Goal: Task Accomplishment & Management: Complete application form

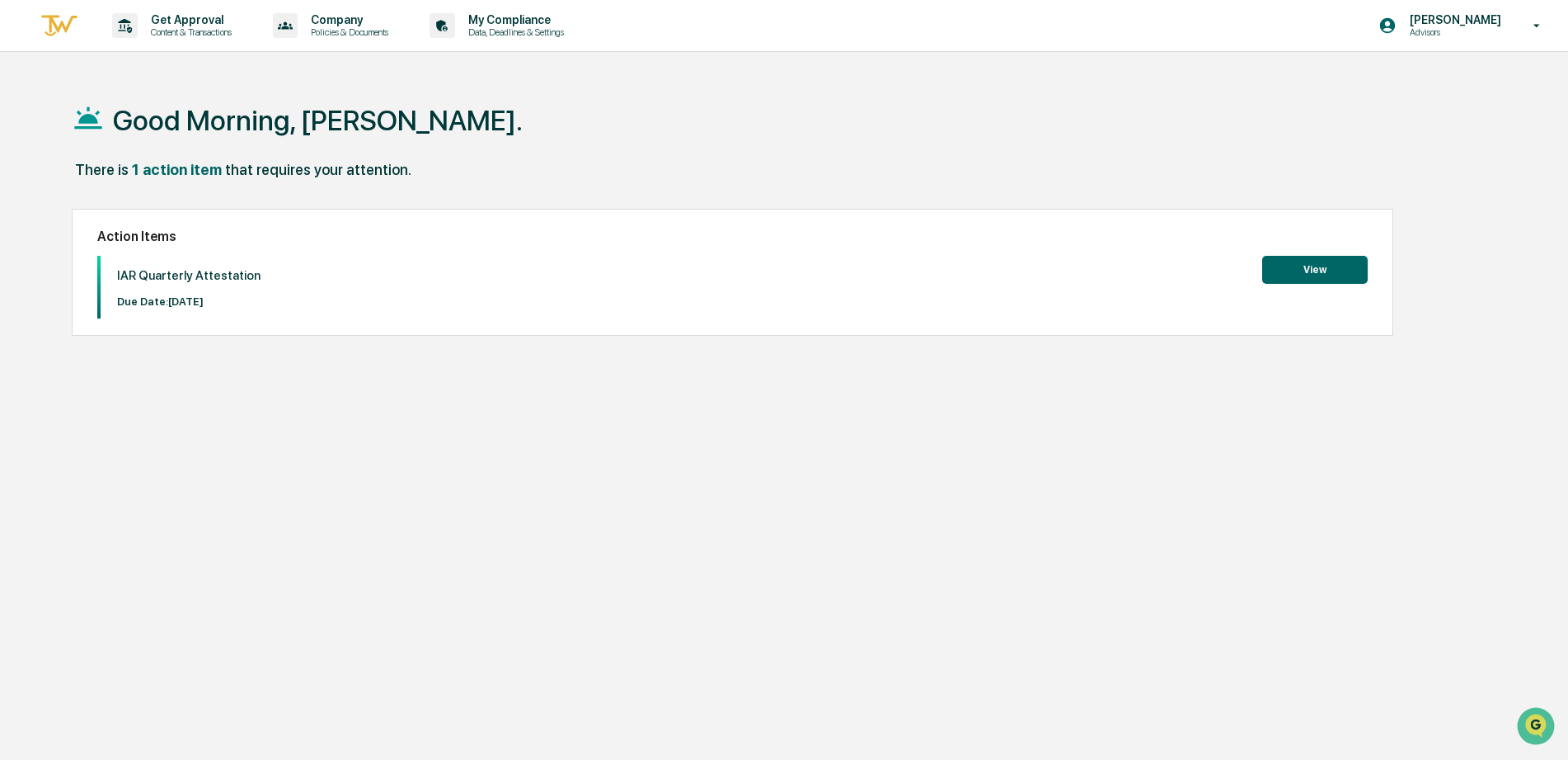
click at [1316, 275] on button "View" at bounding box center [1315, 270] width 106 height 28
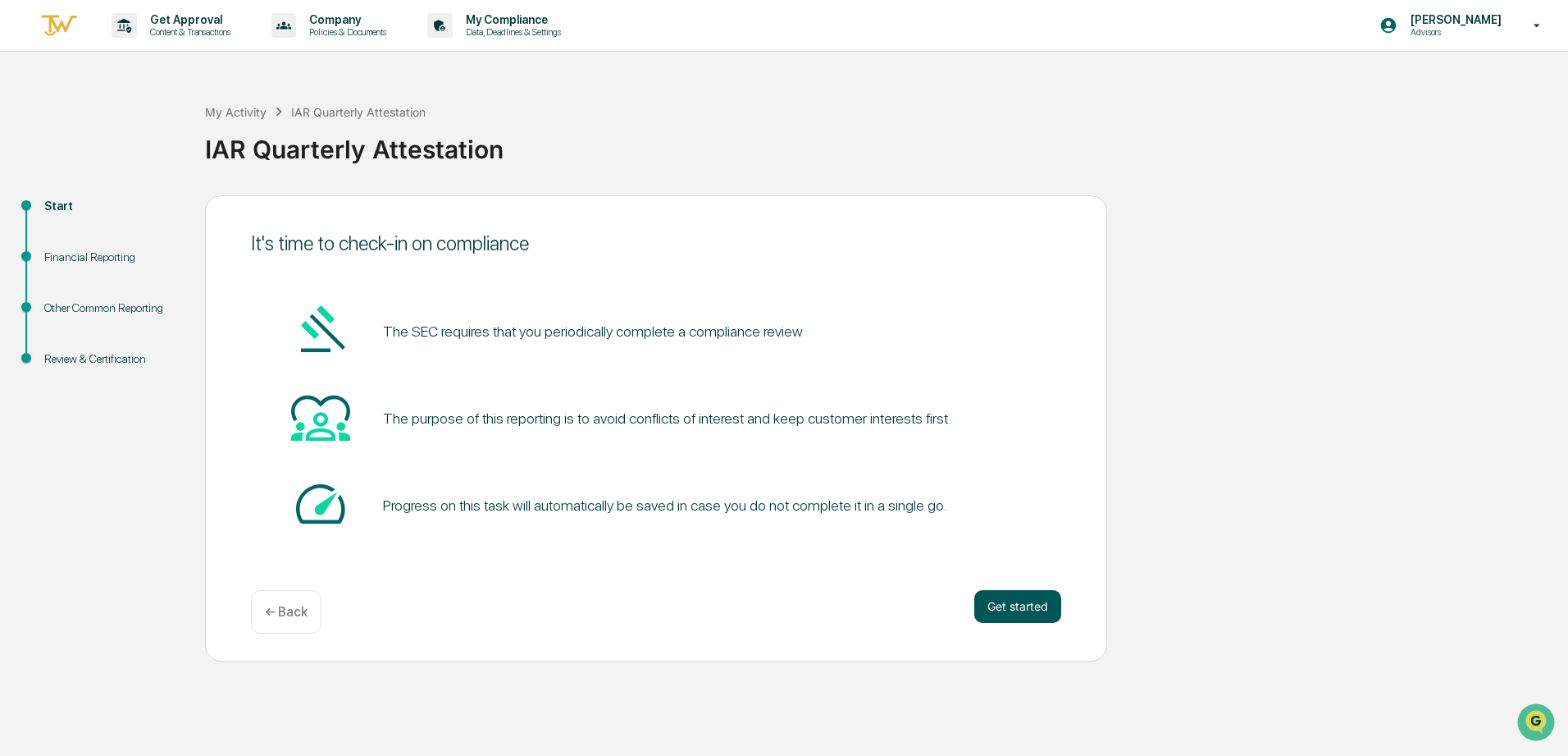
click at [996, 602] on button "Get started" at bounding box center [1018, 607] width 87 height 33
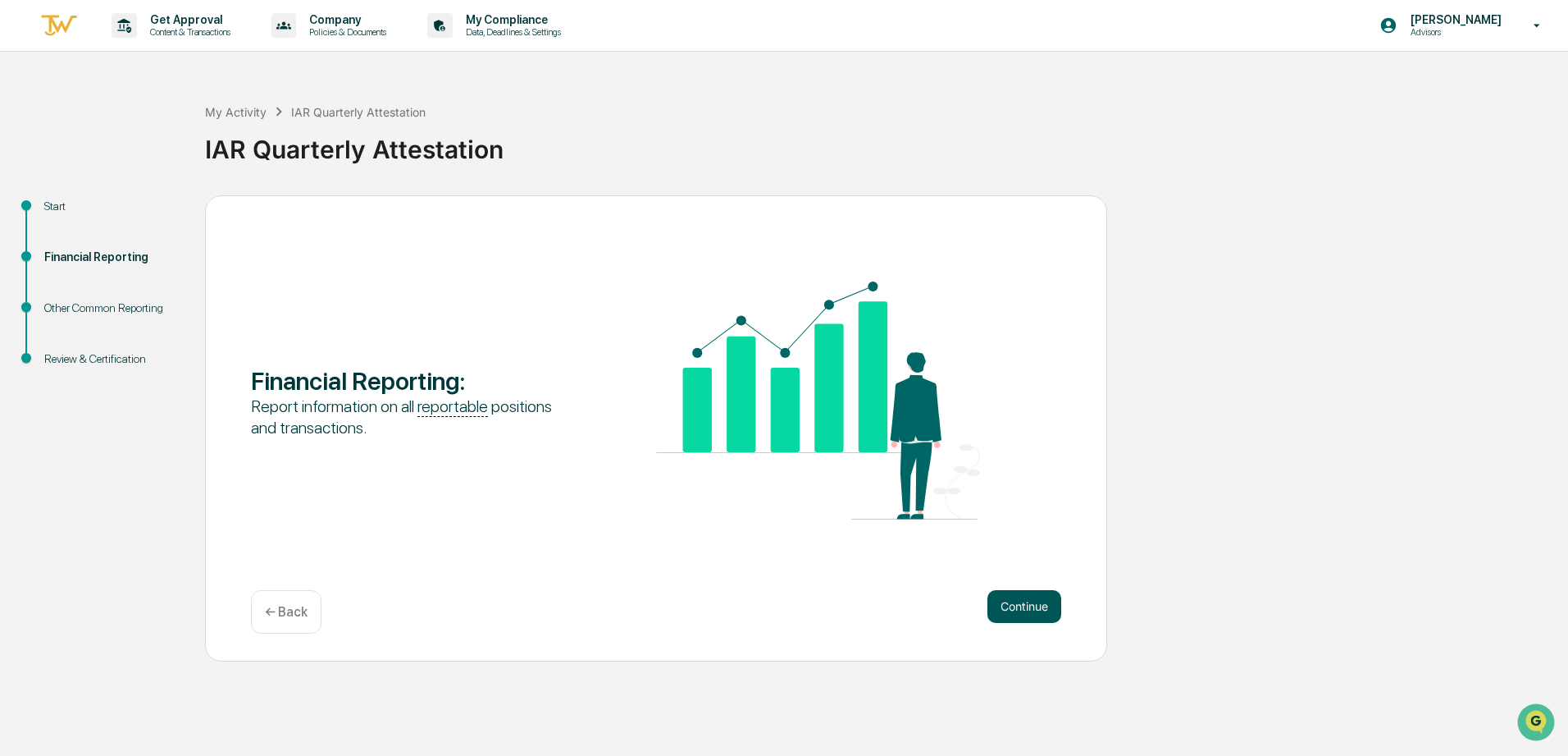
click at [1022, 606] on button "Continue" at bounding box center [1024, 607] width 74 height 33
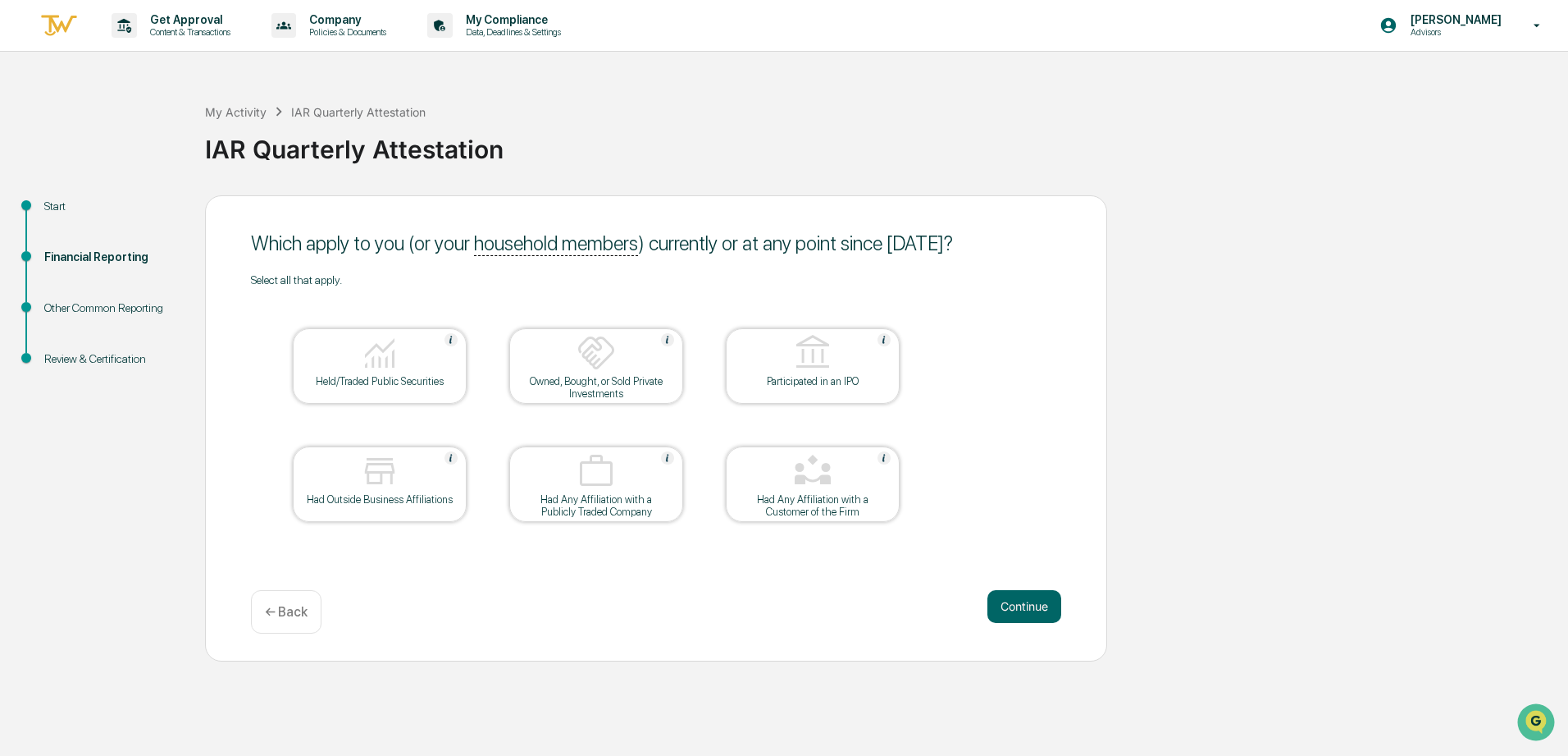
click at [400, 368] on div at bounding box center [380, 354] width 164 height 42
click at [1019, 611] on button "Continue" at bounding box center [1024, 607] width 74 height 33
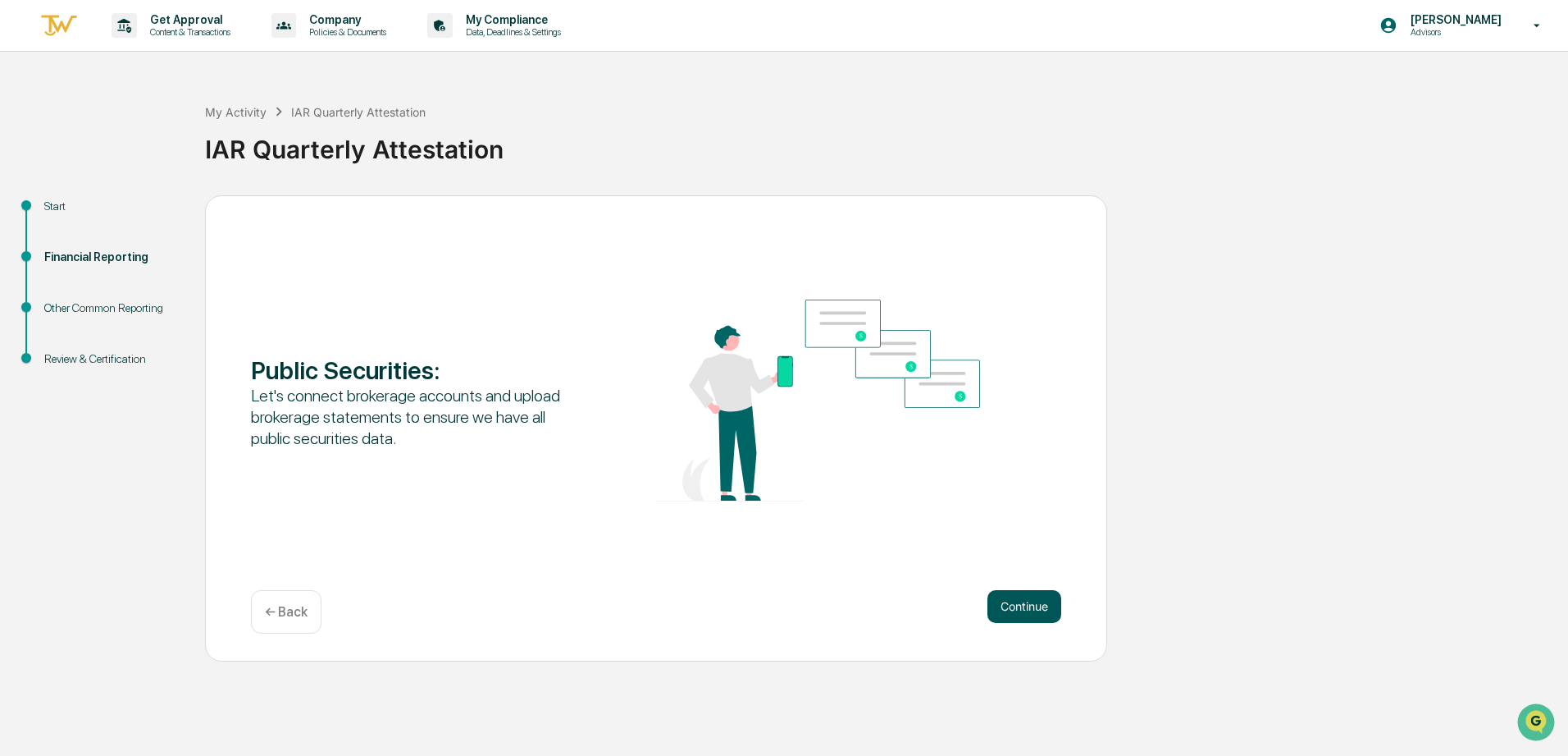
click at [1026, 611] on button "Continue" at bounding box center [1024, 607] width 74 height 33
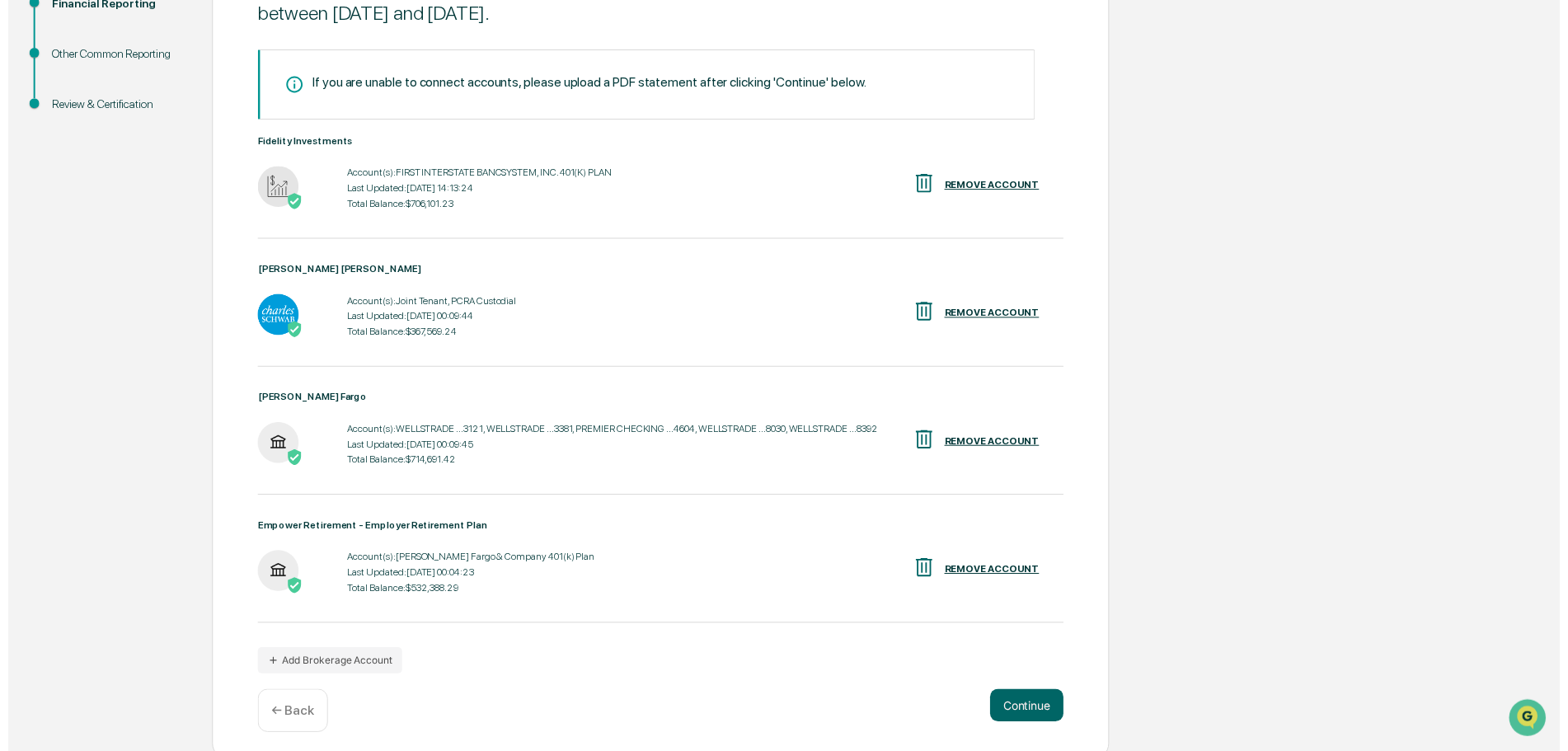
scroll to position [264, 0]
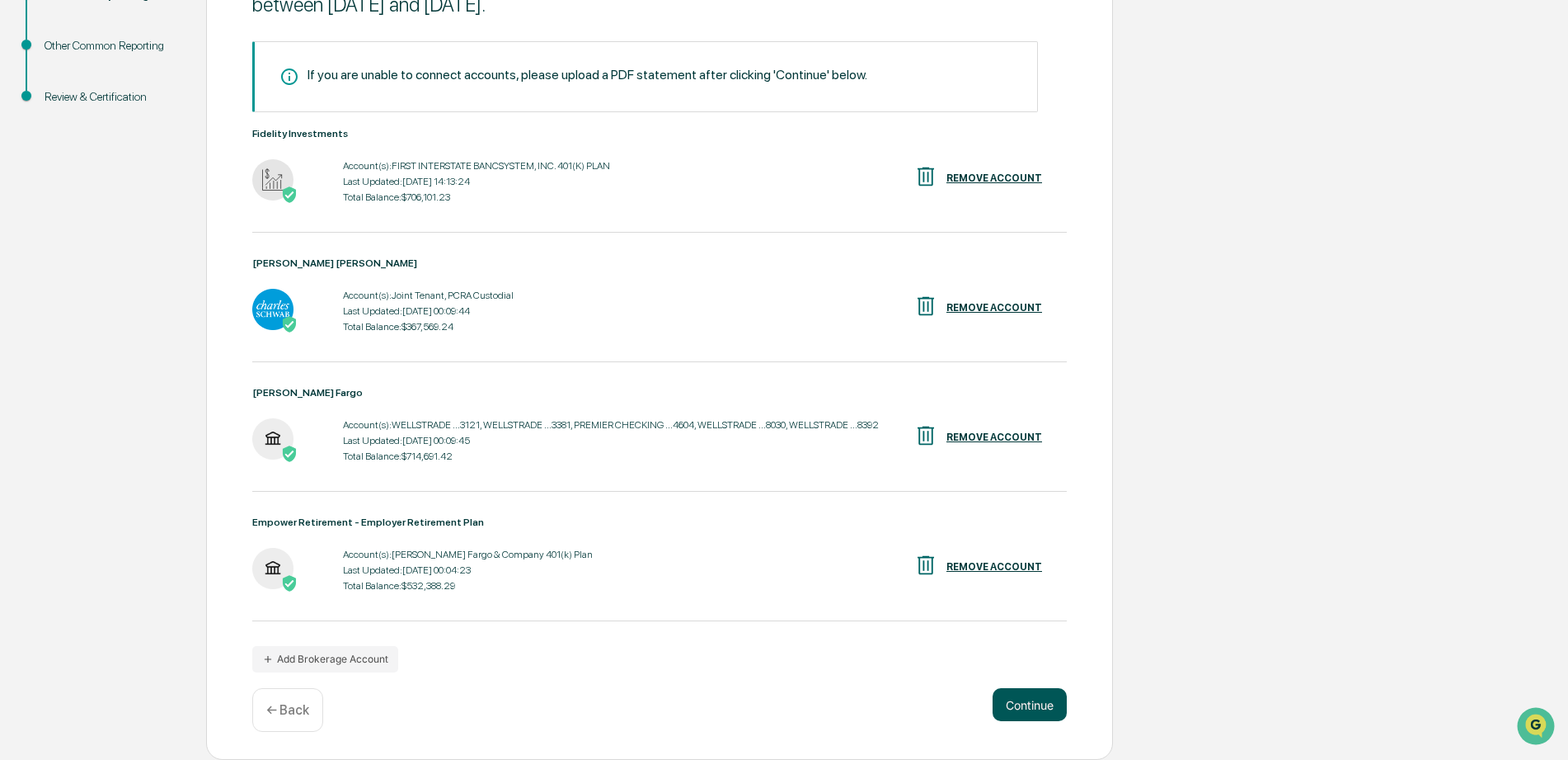
click at [1043, 701] on button "Continue" at bounding box center [1029, 705] width 74 height 33
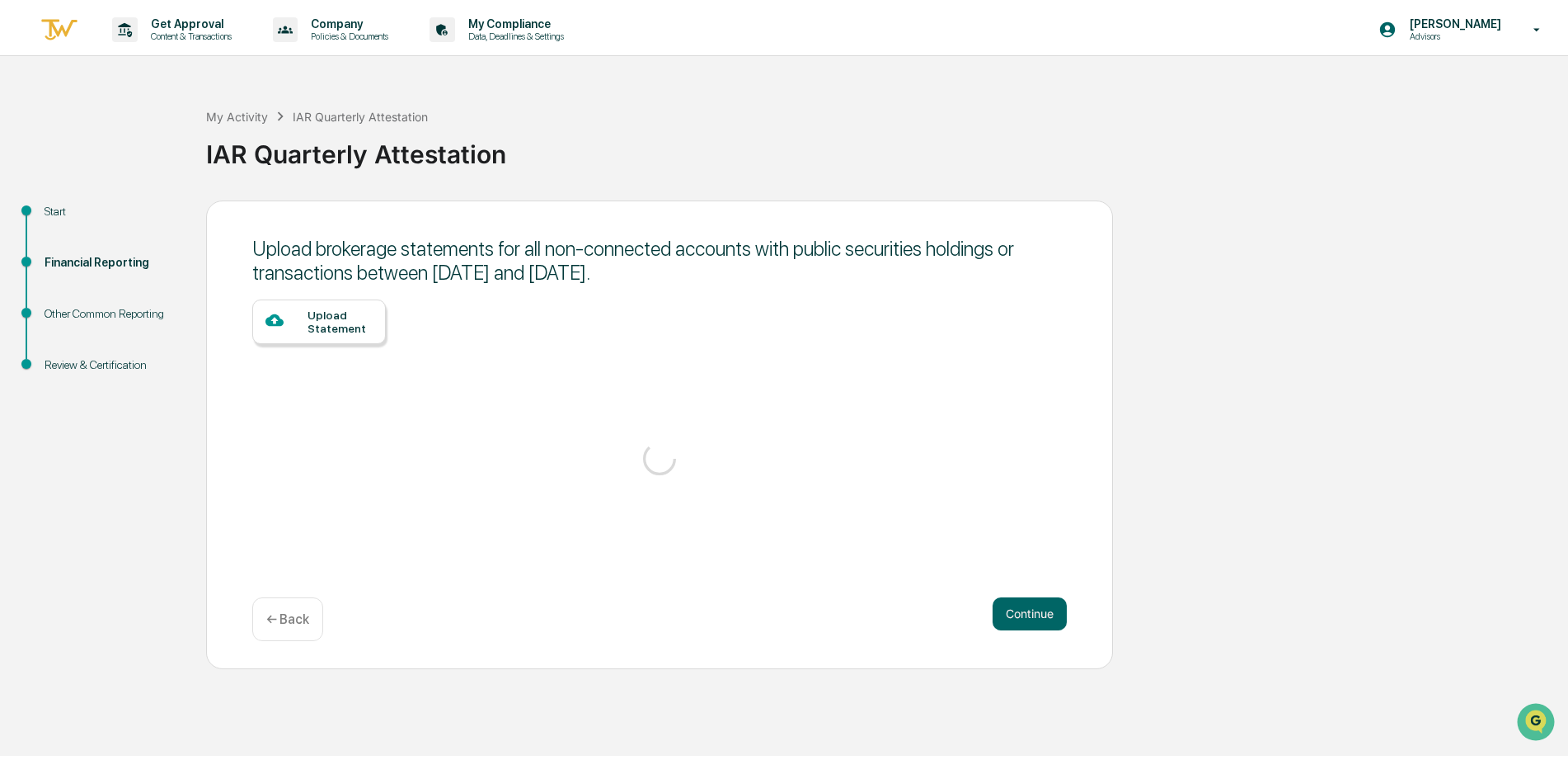
scroll to position [0, 0]
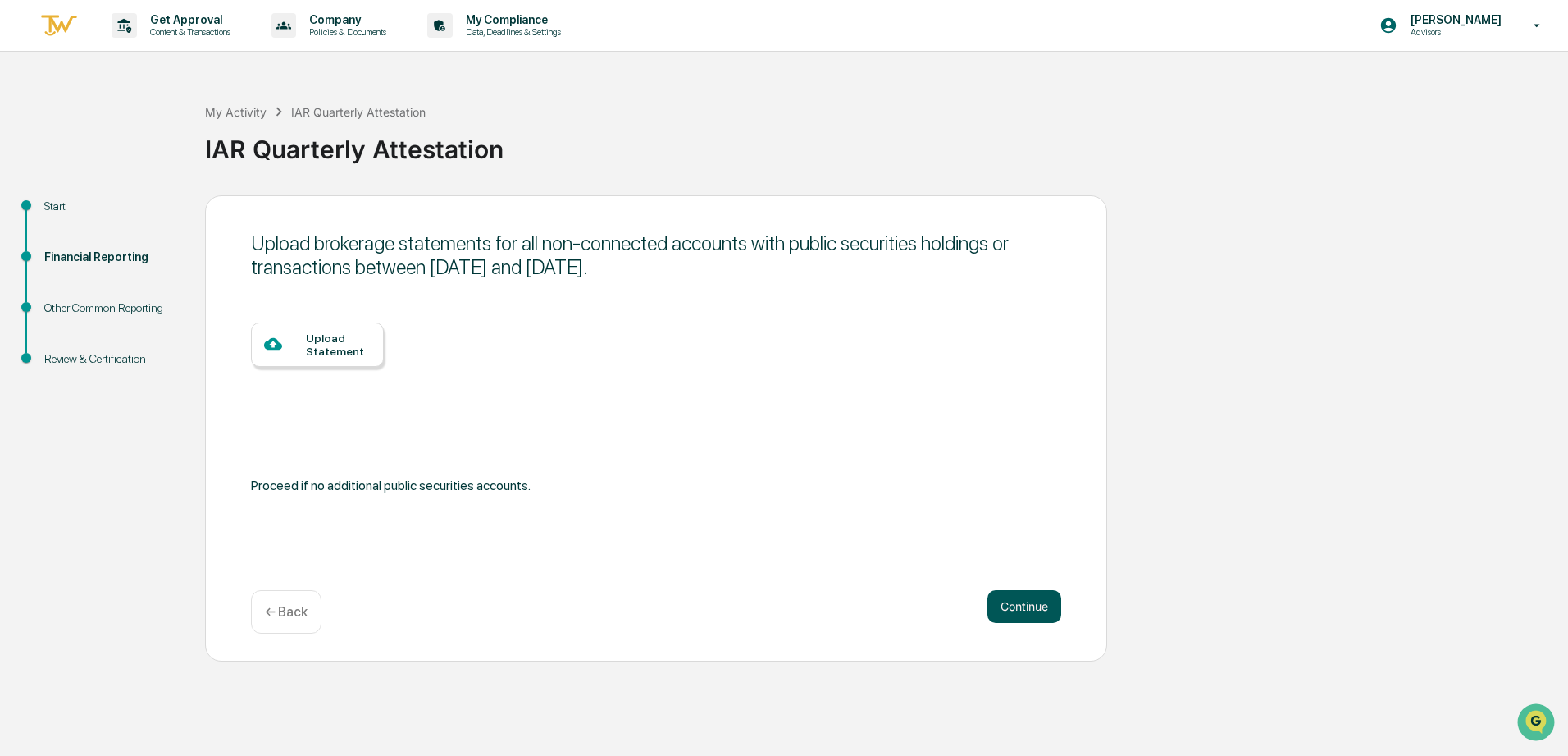
click at [1036, 607] on button "Continue" at bounding box center [1024, 607] width 74 height 33
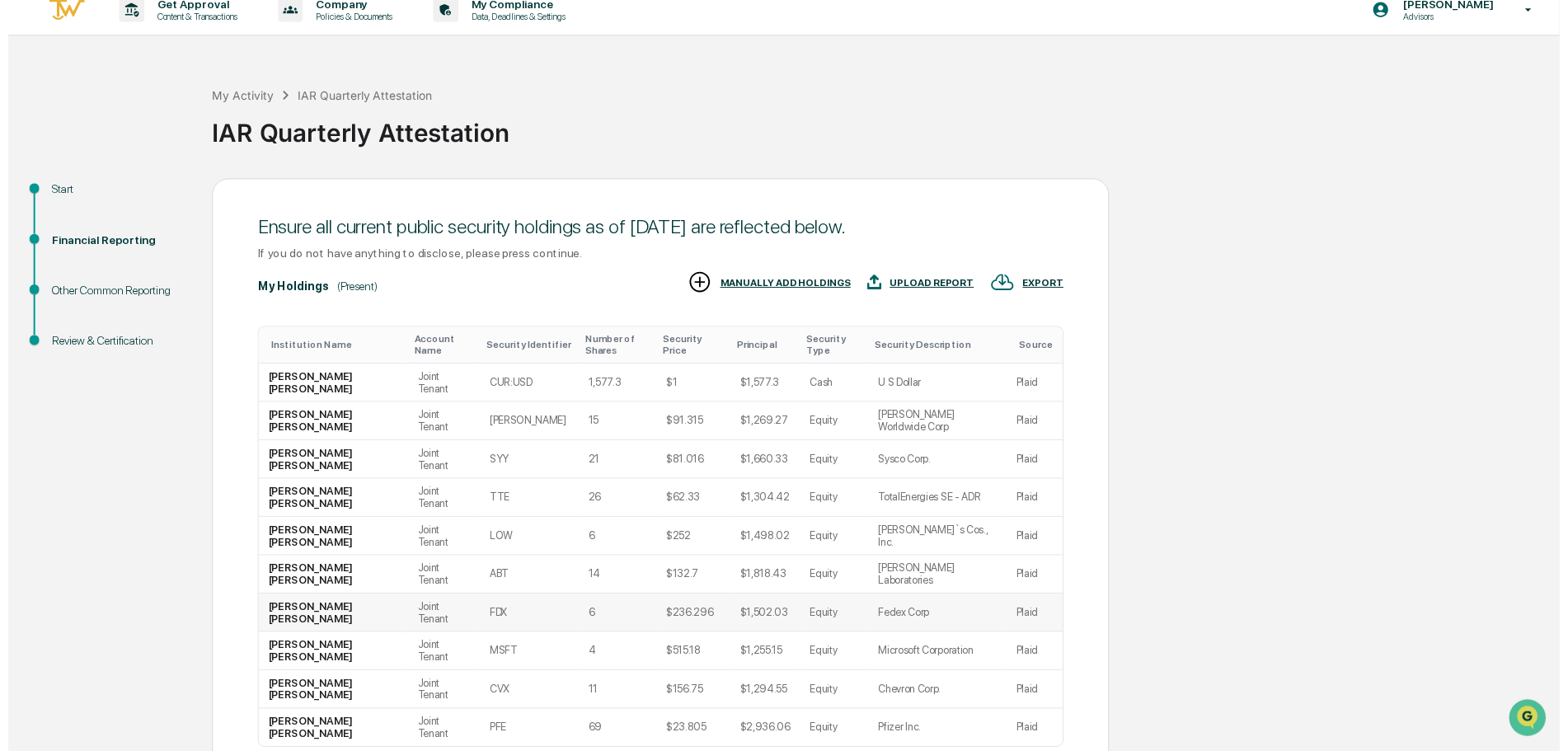
scroll to position [20, 0]
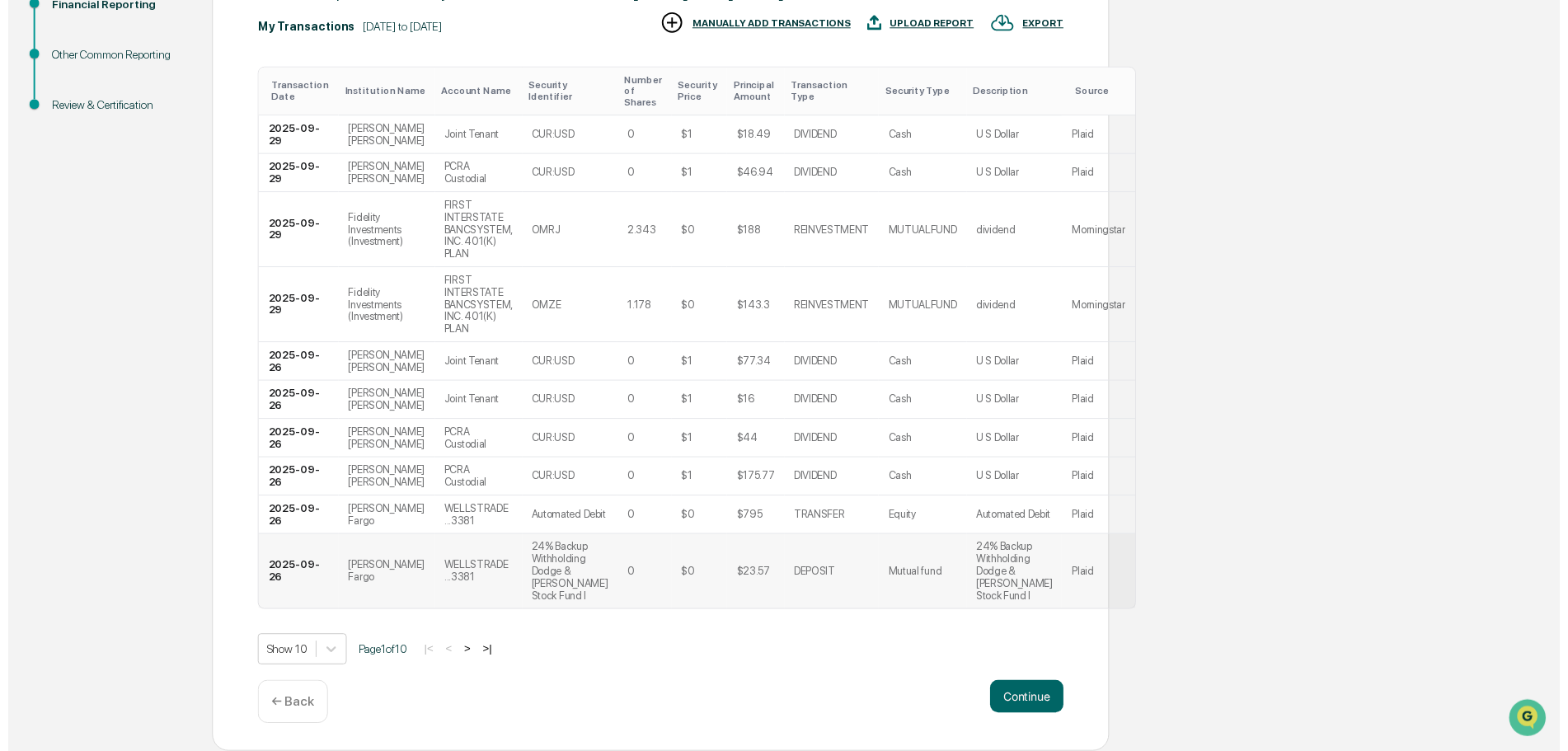
scroll to position [278, 0]
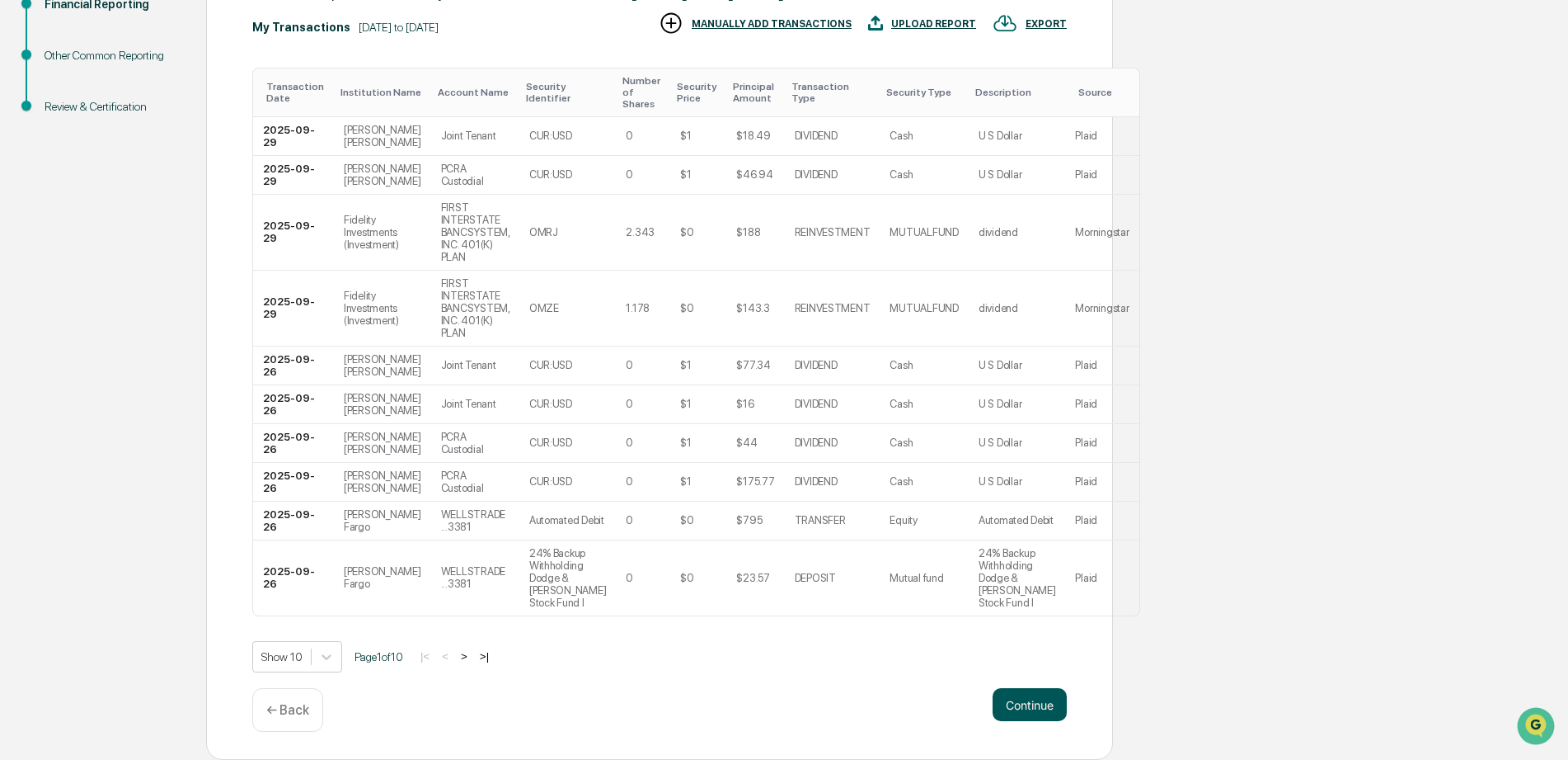
click at [1014, 709] on button "Continue" at bounding box center [1029, 705] width 74 height 33
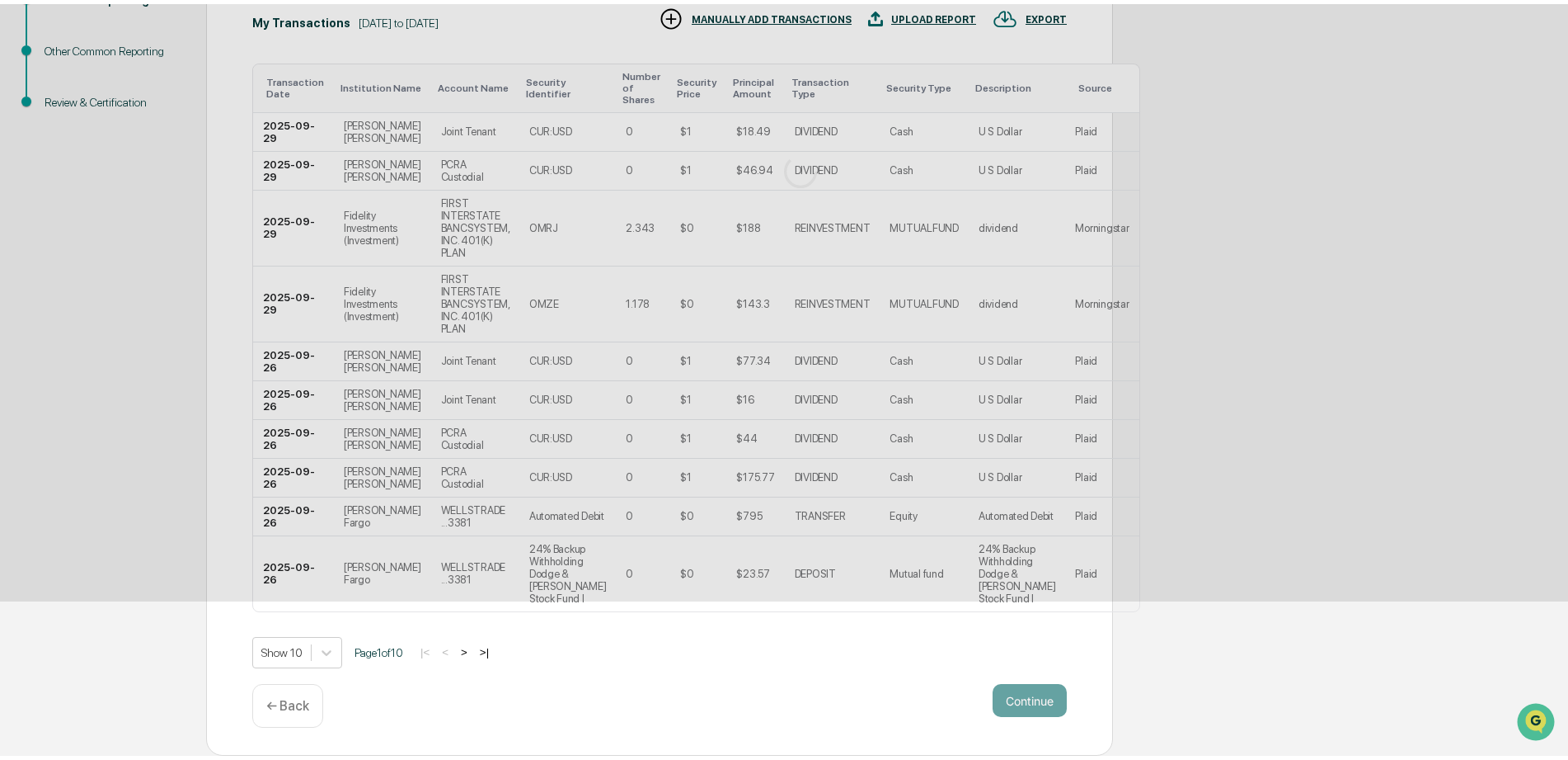
scroll to position [0, 0]
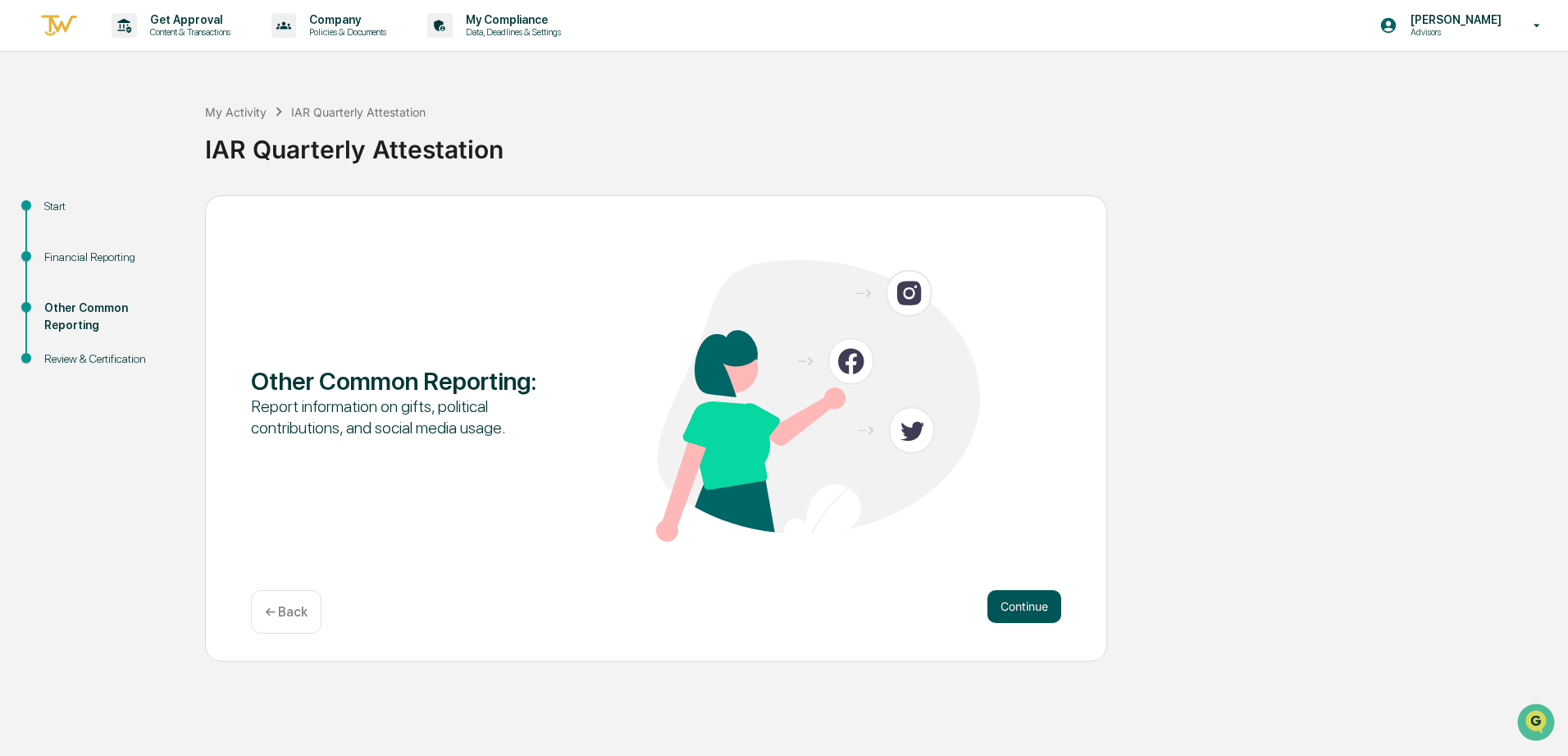
click at [1017, 603] on button "Continue" at bounding box center [1024, 607] width 74 height 33
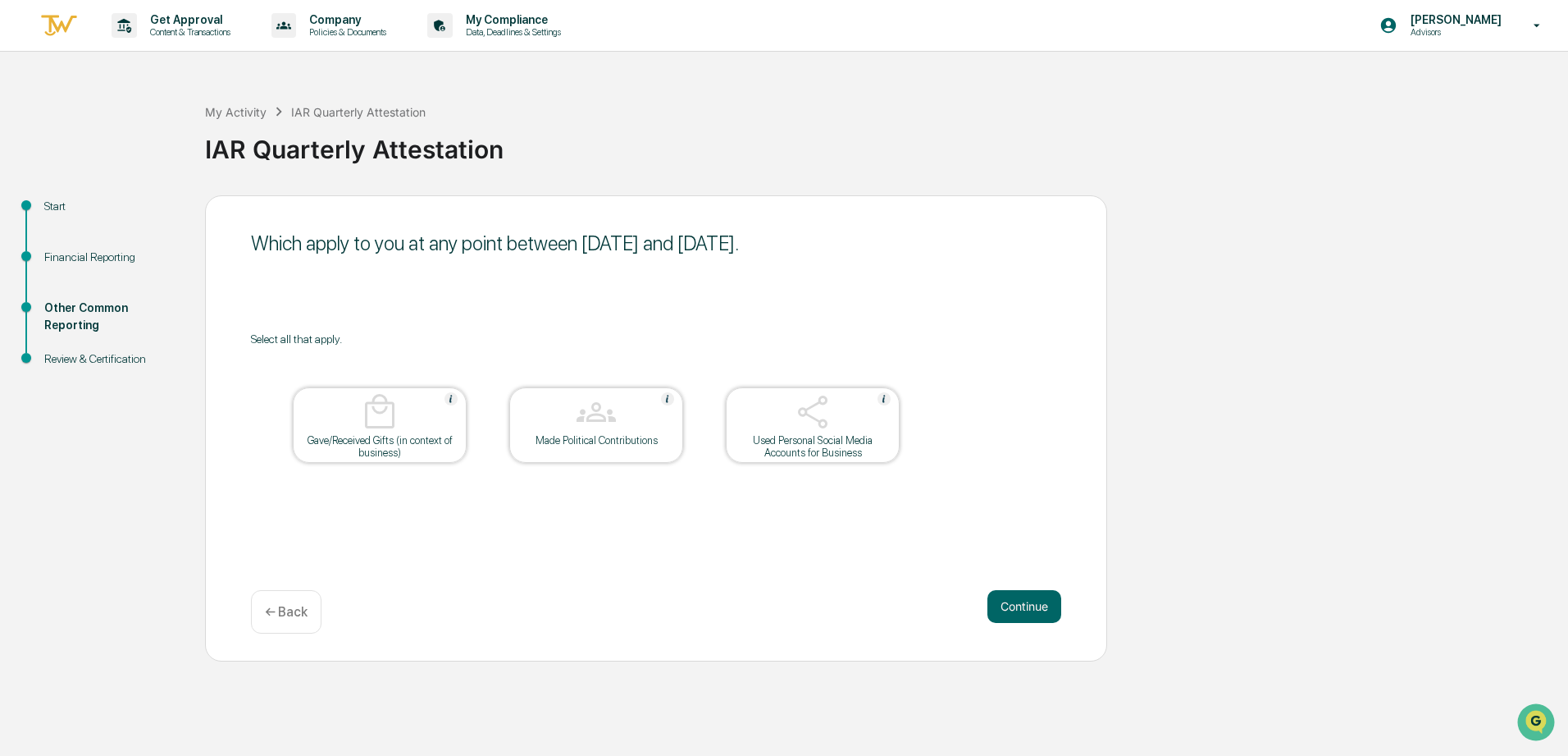
click at [1017, 603] on button "Continue" at bounding box center [1024, 607] width 74 height 33
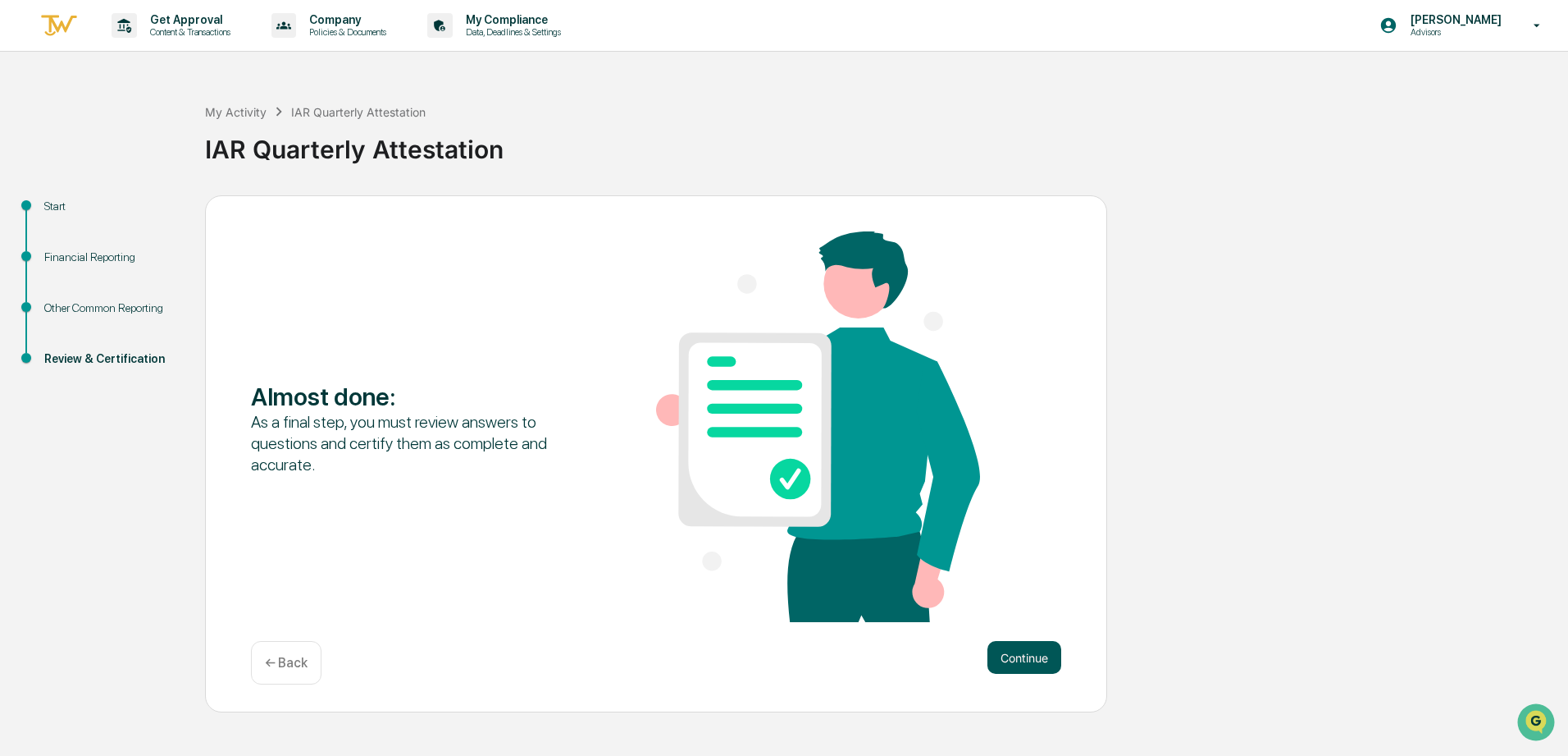
click at [1017, 642] on button "Continue" at bounding box center [1024, 657] width 74 height 33
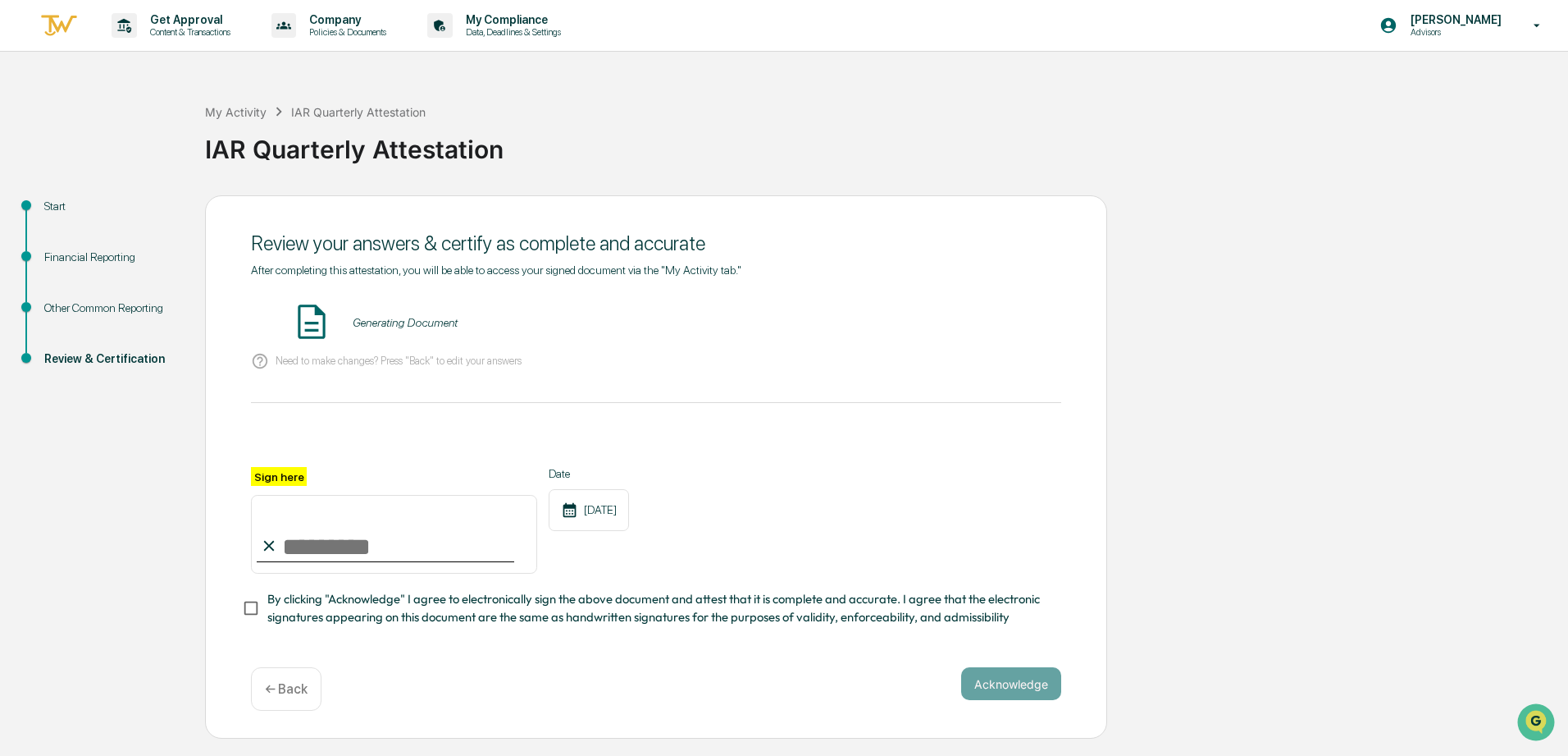
click at [336, 544] on input "Sign here" at bounding box center [394, 534] width 287 height 79
type input "**********"
click at [1023, 687] on button "Acknowledge" at bounding box center [1011, 684] width 100 height 33
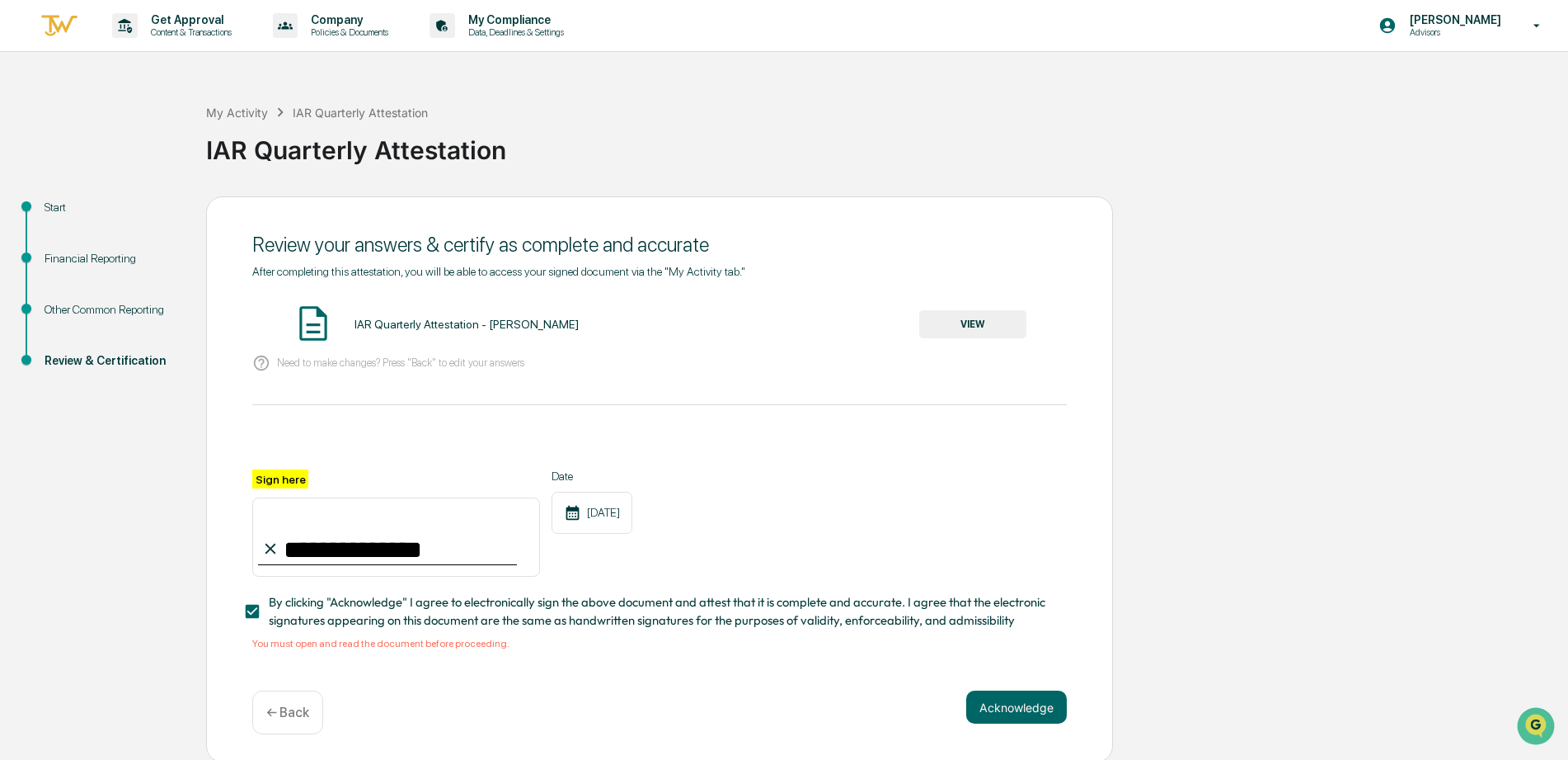
click at [1003, 328] on button "VIEW" at bounding box center [973, 324] width 107 height 28
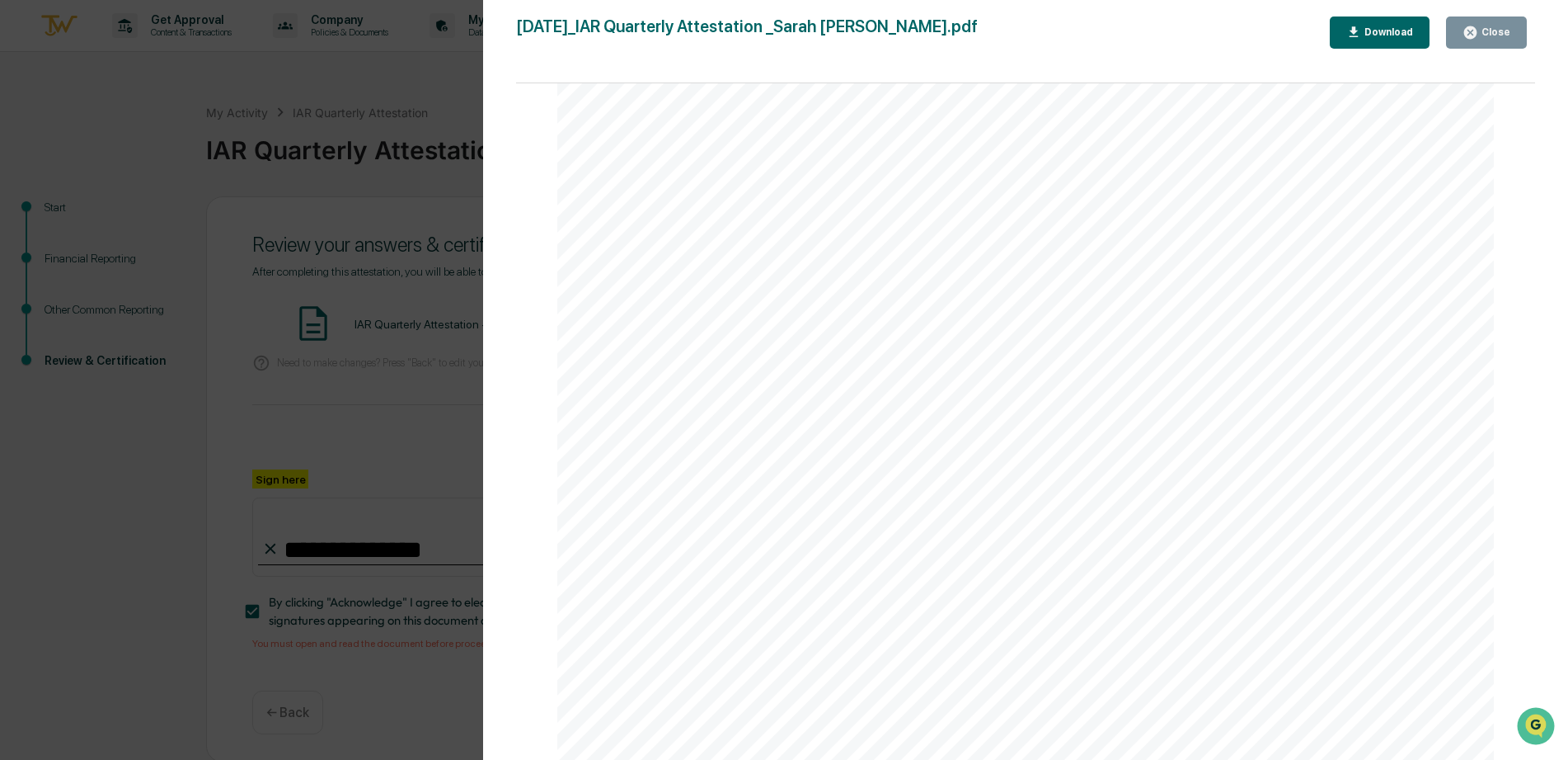
scroll to position [11728, 0]
click at [1346, 35] on button "Download" at bounding box center [1379, 32] width 100 height 32
click at [1517, 222] on div "Page 1/9 [DATE] Allied Investment Advisors IAR Quarterly Attestation - [PERSON_…" at bounding box center [1025, 429] width 1019 height 693
click at [1478, 37] on icon "button" at bounding box center [1470, 32] width 16 height 16
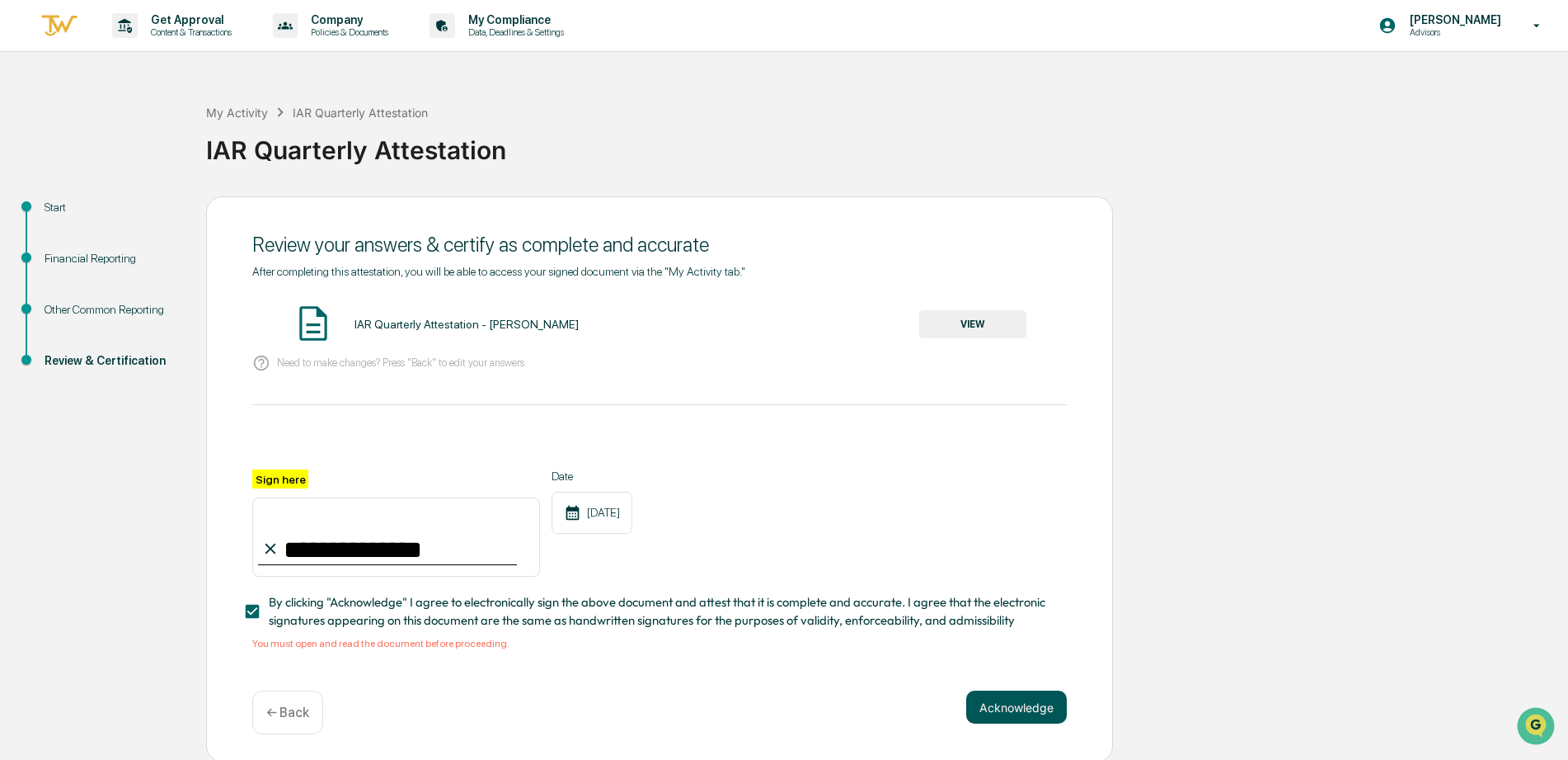
click at [1016, 721] on button "Acknowledge" at bounding box center [1016, 707] width 100 height 33
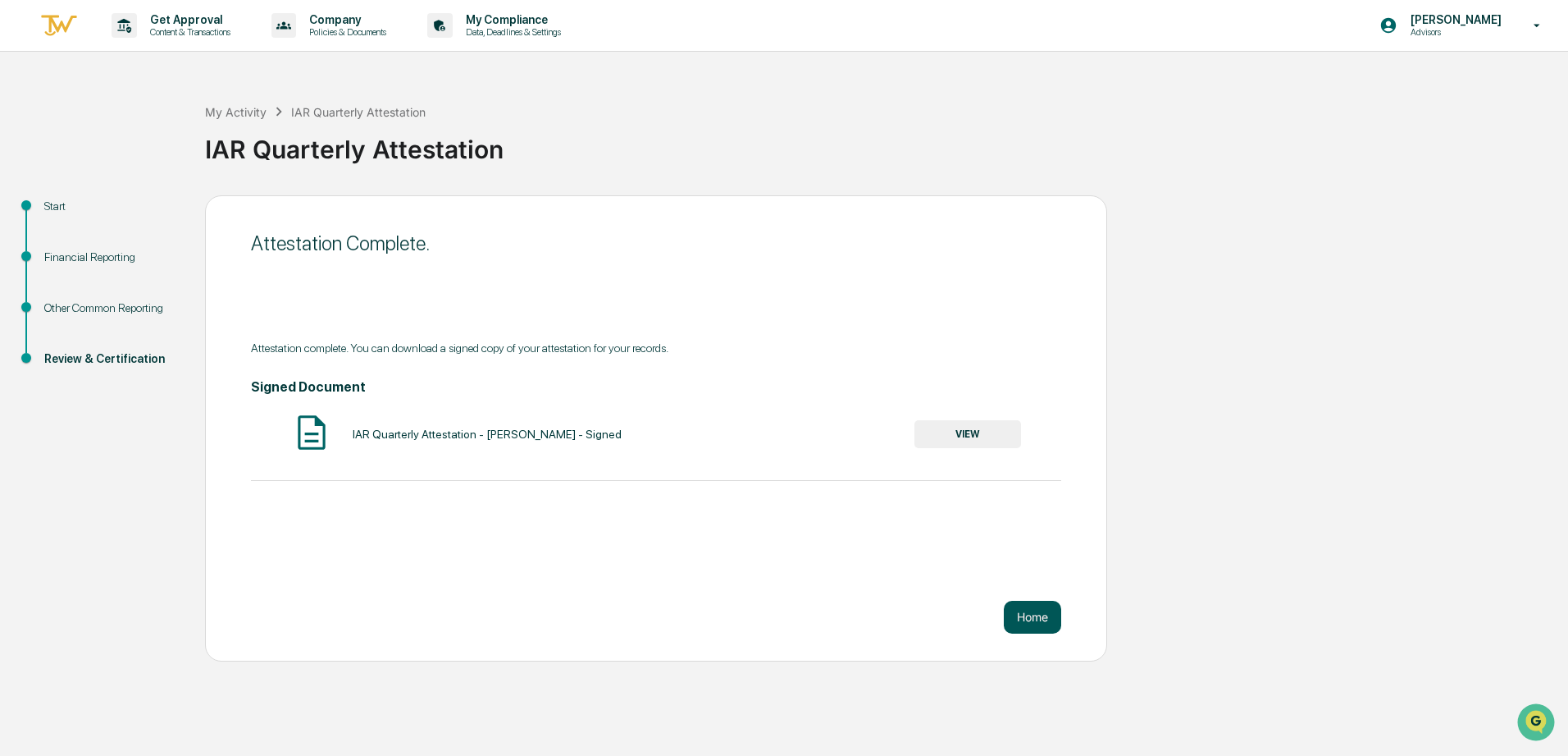
click at [1013, 619] on button "Home" at bounding box center [1033, 617] width 57 height 33
